Goal: Information Seeking & Learning: Check status

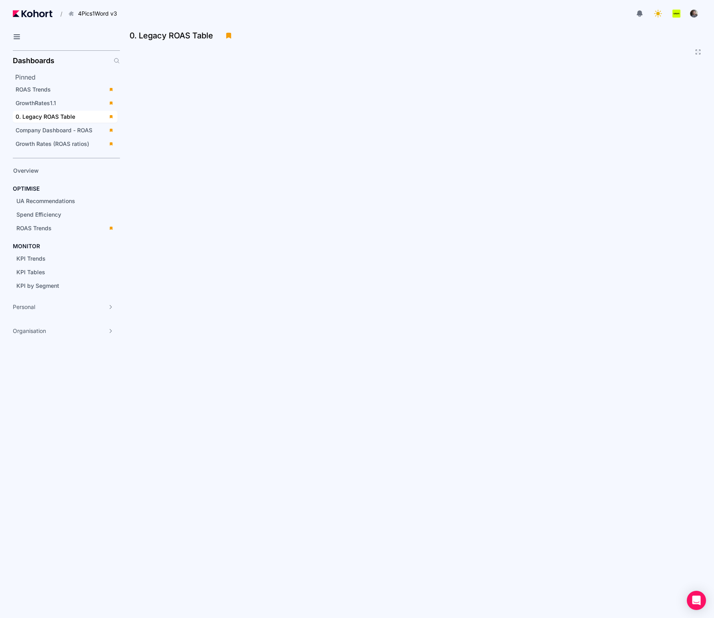
click at [127, 407] on div "0. Legacy ROAS Table" at bounding box center [417, 324] width 594 height 588
